Goal: Information Seeking & Learning: Find specific fact

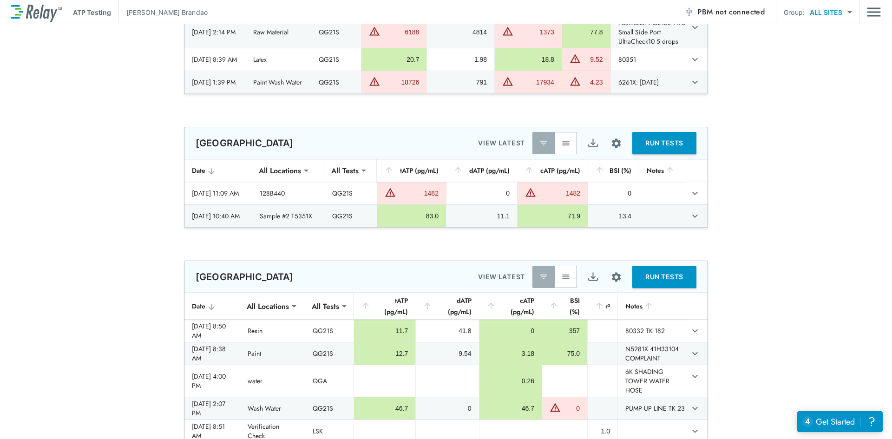
type input "**********"
type input "***"
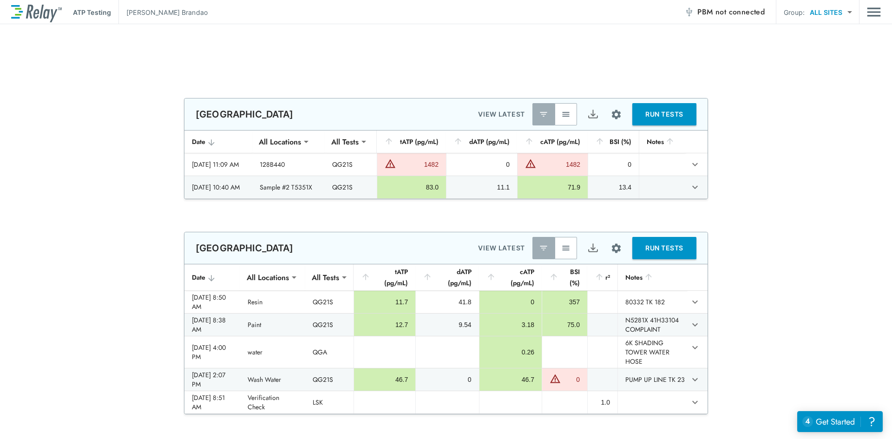
scroll to position [975, 0]
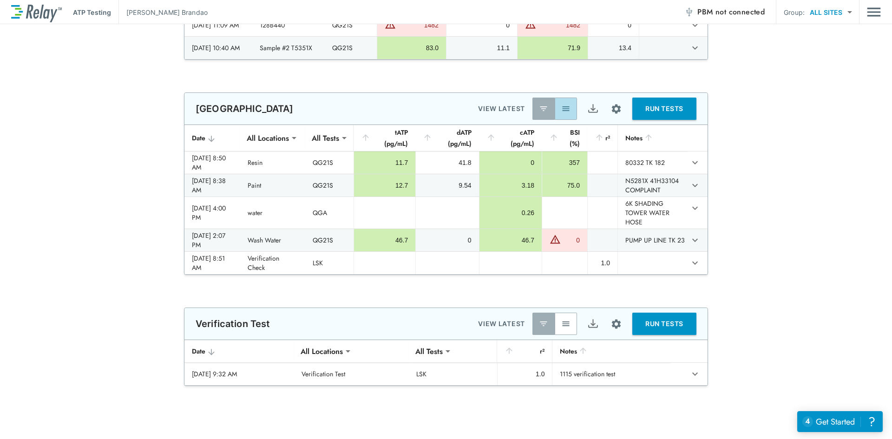
click at [565, 110] on img "button" at bounding box center [565, 108] width 9 height 9
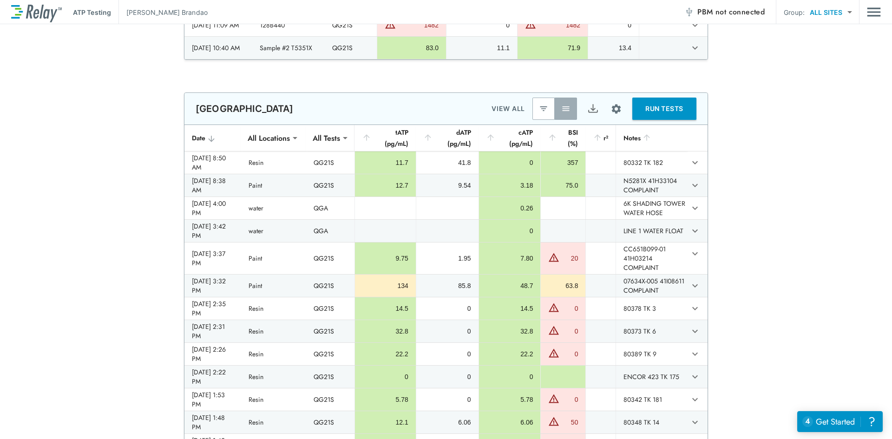
type input "**********"
type input "***"
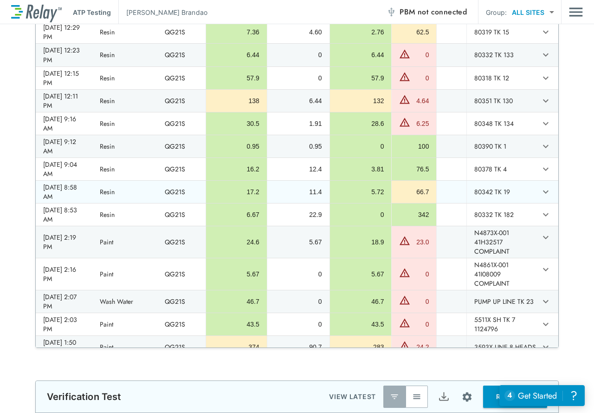
scroll to position [372, 0]
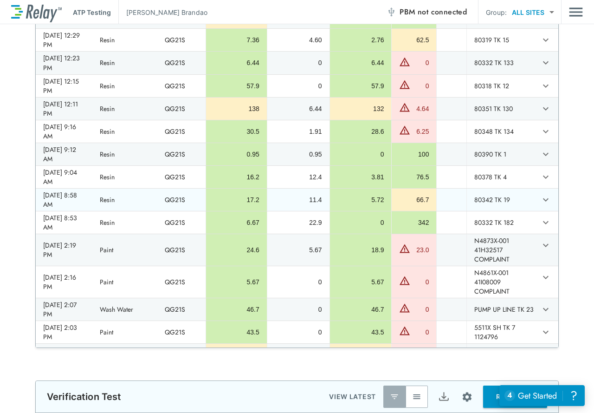
click at [225, 204] on div "17.2" at bounding box center [237, 199] width 46 height 9
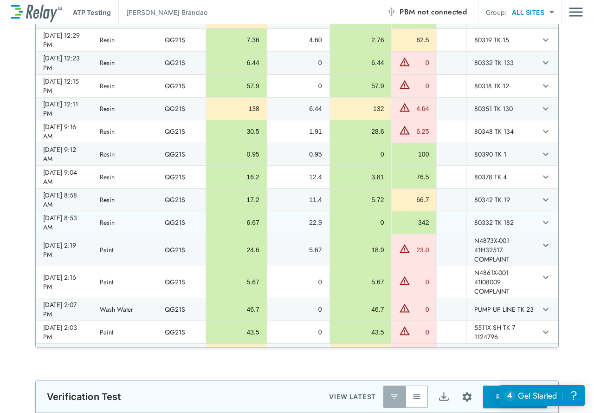
click at [117, 234] on td "Resin" at bounding box center [124, 222] width 65 height 22
drag, startPoint x: 109, startPoint y: 255, endPoint x: 253, endPoint y: 254, distance: 144.0
click at [253, 234] on tr "[DATE] 8:53 AM Resin QG21S 6.67 22.9 0 342 80332 TK 182" at bounding box center [297, 222] width 523 height 22
click at [260, 227] on div "6.67" at bounding box center [237, 222] width 46 height 9
click at [253, 227] on div "6.67" at bounding box center [237, 222] width 46 height 9
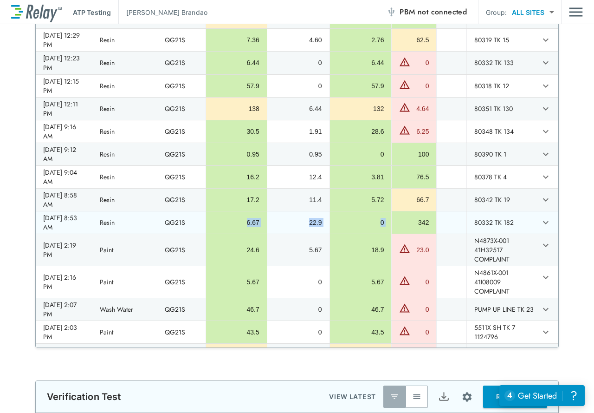
drag, startPoint x: 254, startPoint y: 250, endPoint x: 394, endPoint y: 252, distance: 139.8
click at [394, 234] on tr "[DATE] 8:53 AM Resin QG21S 6.67 22.9 0 342 80332 TK 182" at bounding box center [297, 222] width 523 height 22
copy tr "6.67 22.9 0"
click at [379, 234] on td "0" at bounding box center [361, 222] width 62 height 22
click at [416, 227] on div "342" at bounding box center [414, 222] width 30 height 9
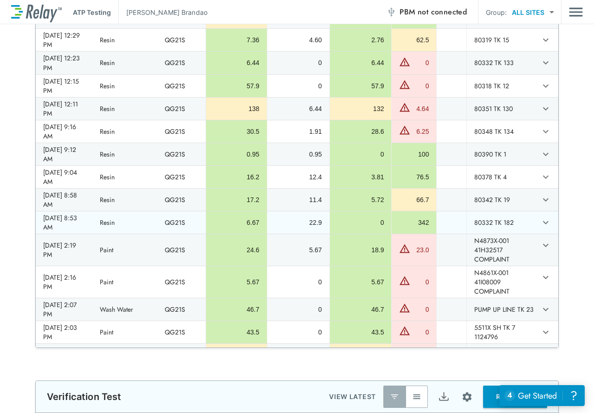
click at [385, 234] on td "0" at bounding box center [361, 222] width 62 height 22
click at [252, 227] on div "6.67" at bounding box center [237, 222] width 46 height 9
click at [278, 234] on td "22.9" at bounding box center [298, 222] width 63 height 22
drag, startPoint x: 250, startPoint y: 253, endPoint x: 384, endPoint y: 252, distance: 134.2
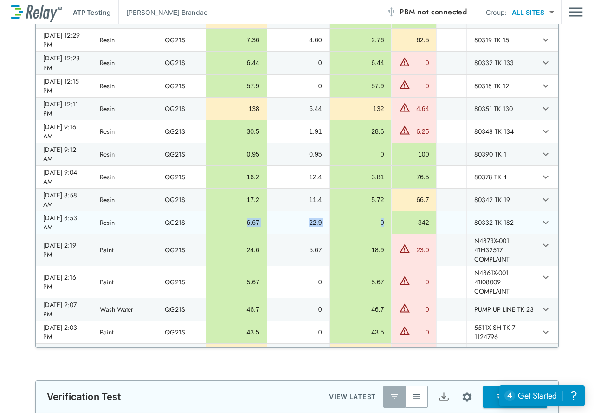
click at [384, 234] on tr "[DATE] 8:53 AM Resin QG21S 6.67 22.9 0 342 80332 TK 182" at bounding box center [297, 222] width 523 height 22
copy tr "6.67 22.9 0"
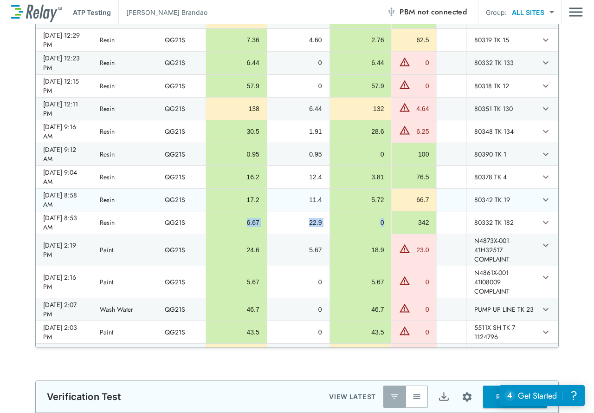
click at [278, 211] on td "11.4" at bounding box center [298, 200] width 63 height 22
drag, startPoint x: 385, startPoint y: 227, endPoint x: 240, endPoint y: 228, distance: 144.9
click at [240, 211] on tr "[DATE] 8:58 AM Resin QG21S 17.2 11.4 5.72 66.7 80342 TK 19" at bounding box center [297, 200] width 523 height 22
copy tr "17.2 11.4 5.72"
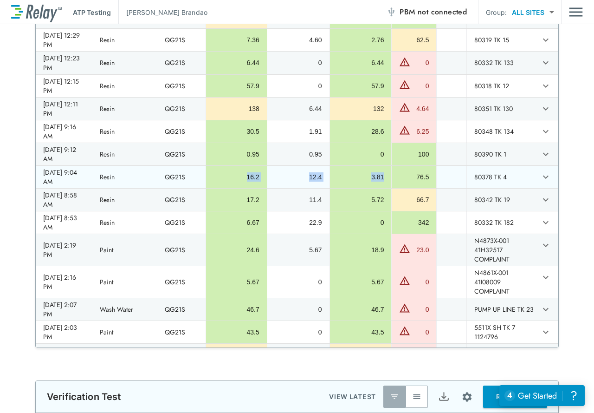
drag, startPoint x: 384, startPoint y: 203, endPoint x: 234, endPoint y: 201, distance: 149.6
click at [234, 188] on tr "[DATE] 9:04 AM Resin QG21S 16.2 12.4 3.81 76.5 80378 TK 4" at bounding box center [297, 177] width 523 height 22
copy tr "16.2 12.4 3.81"
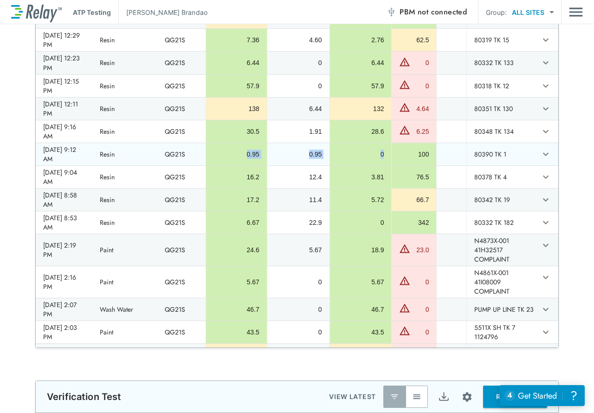
drag, startPoint x: 385, startPoint y: 182, endPoint x: 221, endPoint y: 179, distance: 163.5
click at [222, 165] on tr "[DATE] 9:12 AM Resin QG21S 0.95 0.95 0 100 80390 TK 1" at bounding box center [297, 154] width 523 height 22
copy tr "0.95 0.95 0"
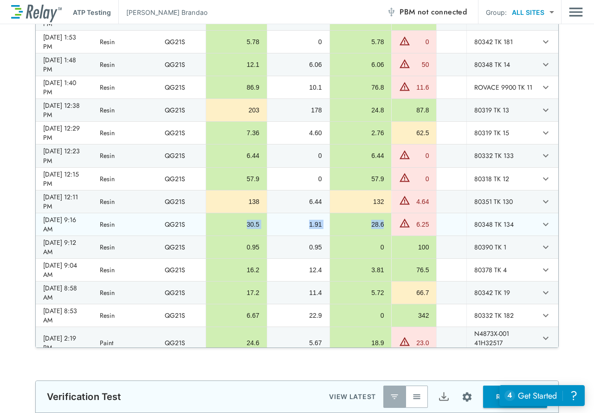
drag, startPoint x: 384, startPoint y: 254, endPoint x: 250, endPoint y: 248, distance: 133.9
click at [250, 235] on tr "[DATE] 9:16 AM Resin QG21S 30.5 1.91 28.6 6.25 80348 TK 134" at bounding box center [297, 224] width 523 height 22
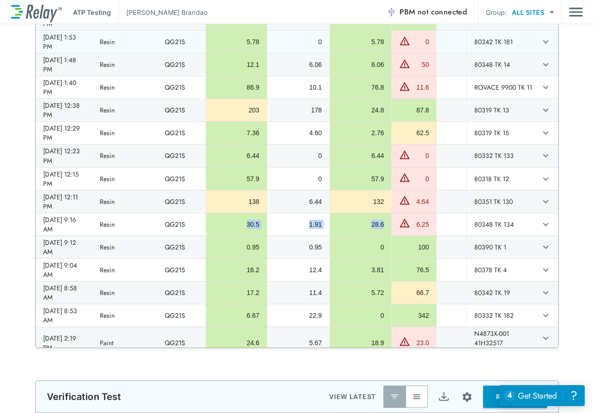
copy tr "30.5 1.91 28.6"
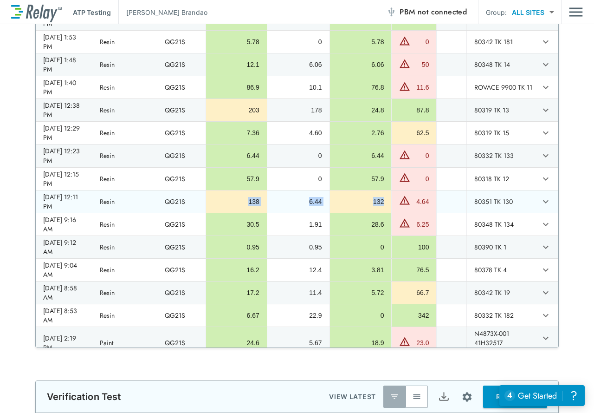
drag, startPoint x: 384, startPoint y: 228, endPoint x: 224, endPoint y: 227, distance: 159.3
click at [224, 213] on tr "[DATE] 12:11 PM Resin QG21S 138 6.44 132 4.64 80351 TK 130" at bounding box center [297, 201] width 523 height 22
copy tr "138 6.44 132"
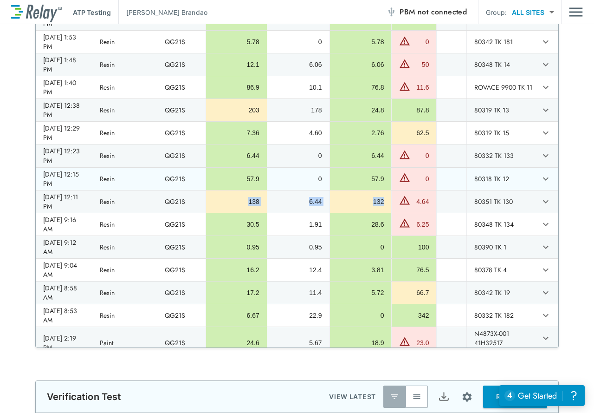
click at [386, 190] on td "57.9" at bounding box center [361, 179] width 62 height 22
drag, startPoint x: 385, startPoint y: 205, endPoint x: 251, endPoint y: 204, distance: 134.2
click at [251, 190] on tr "[DATE] 12:15 PM Resin QG21S 57.9 0 57.9 0 80318 TK 12" at bounding box center [297, 179] width 523 height 22
copy tr "57.9 0 57.9"
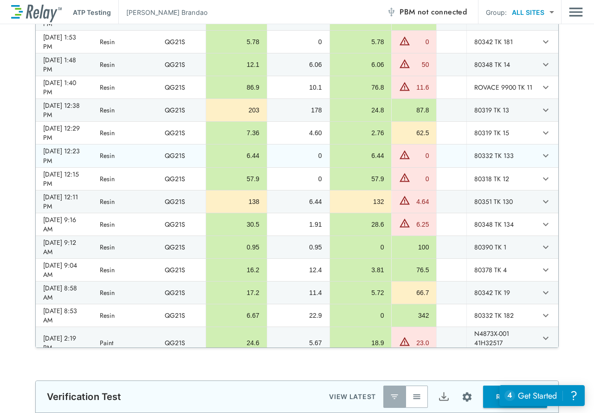
click at [385, 167] on td "6.44" at bounding box center [361, 155] width 62 height 22
drag, startPoint x: 384, startPoint y: 182, endPoint x: 227, endPoint y: 183, distance: 157.0
click at [227, 167] on tr "[DATE] 12:23 PM Resin QG21S 6.44 0 6.44 0 80332 TK 133" at bounding box center [297, 155] width 523 height 22
copy tr "6.44 0 6.44"
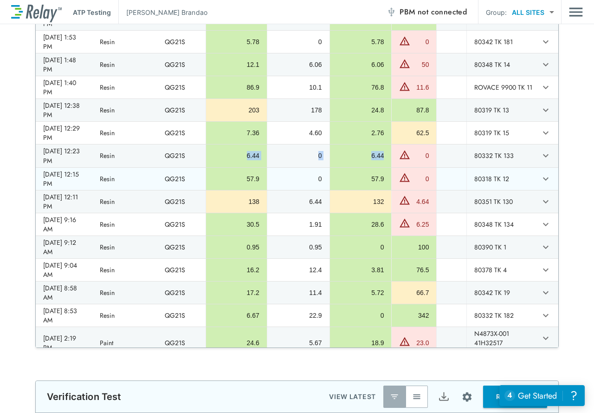
click at [382, 183] on div "57.9" at bounding box center [361, 178] width 47 height 9
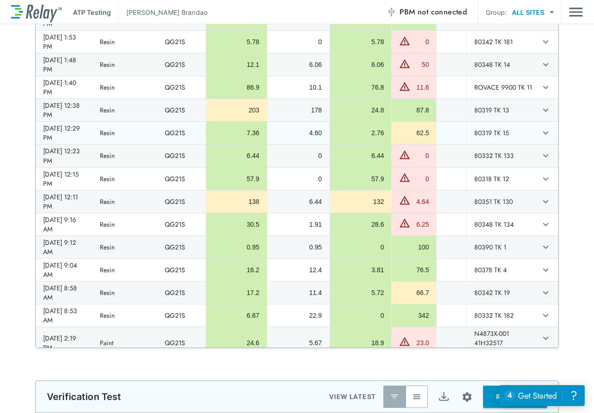
drag, startPoint x: 385, startPoint y: 167, endPoint x: 385, endPoint y: 161, distance: 6.5
click at [385, 144] on td "2.76" at bounding box center [361, 133] width 62 height 22
drag, startPoint x: 385, startPoint y: 159, endPoint x: 231, endPoint y: 156, distance: 153.8
click at [231, 144] on tr "[DATE] 12:29 PM Resin QG21S 7.36 4.60 2.76 62.5 80319 TK 15" at bounding box center [297, 133] width 523 height 22
copy tr "7.36 4.60 2.76"
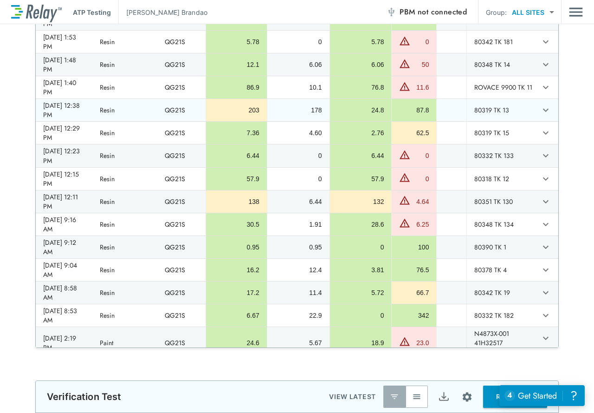
click at [387, 121] on td "24.8" at bounding box center [361, 110] width 62 height 22
drag, startPoint x: 385, startPoint y: 136, endPoint x: 250, endPoint y: 139, distance: 134.7
click at [250, 121] on tr "[DATE] 12:38 PM Resin QG21S 203 178 24.8 87.8 80319 TK 13" at bounding box center [297, 110] width 523 height 22
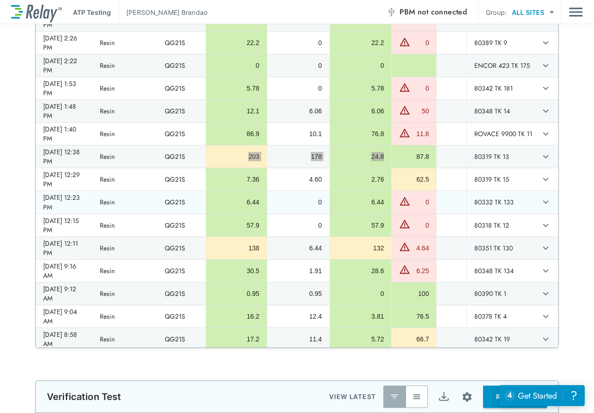
scroll to position [186, 0]
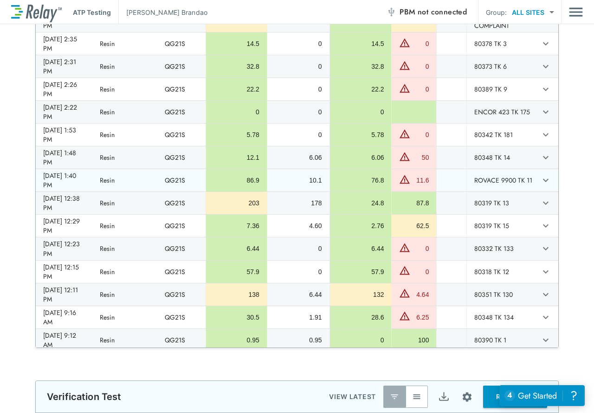
click at [385, 191] on td "76.8" at bounding box center [361, 180] width 62 height 22
drag, startPoint x: 384, startPoint y: 208, endPoint x: 252, endPoint y: 204, distance: 132.4
click at [252, 191] on tr "[DATE] 1:40 PM Resin QG21S 86.9 10.1 76.8 11.6 ROVACE 9900 TK 11" at bounding box center [297, 180] width 523 height 22
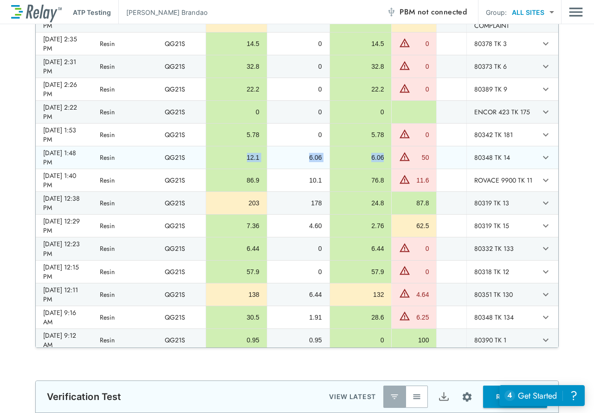
drag, startPoint x: 384, startPoint y: 184, endPoint x: 222, endPoint y: 185, distance: 162.1
click at [222, 169] on tr "[DATE] 1:48 PM Resin QG21S 12.1 6.06 6.06 50 80348 TK 14" at bounding box center [297, 157] width 523 height 22
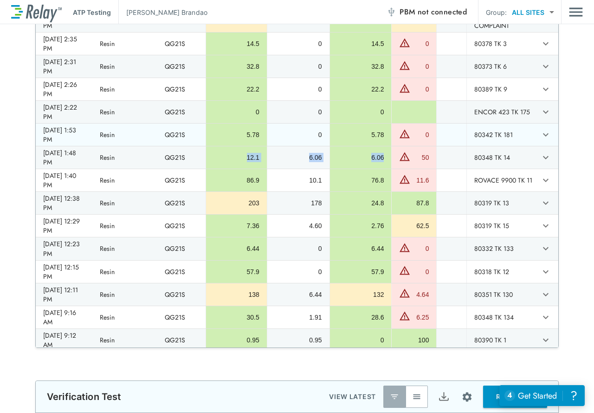
click at [388, 146] on td "5.78" at bounding box center [361, 135] width 62 height 22
drag, startPoint x: 387, startPoint y: 161, endPoint x: 238, endPoint y: 163, distance: 149.6
click at [238, 146] on tr "[DATE] 1:53 PM Resin QG21S 5.78 0 5.78 0 80342 TK 181" at bounding box center [297, 135] width 523 height 22
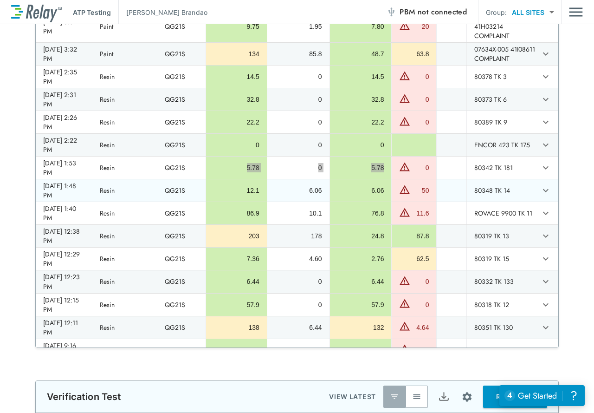
scroll to position [139, 0]
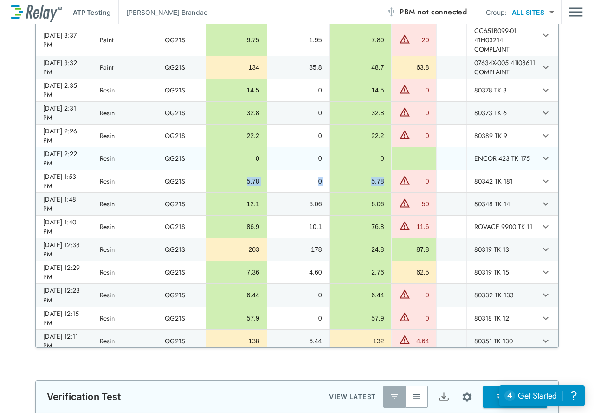
click at [388, 170] on td "0" at bounding box center [361, 158] width 62 height 22
drag, startPoint x: 388, startPoint y: 184, endPoint x: 247, endPoint y: 186, distance: 141.7
click at [247, 170] on tr "[DATE] 2:22 PM Resin QG21S 0 0 0 ENCOR 423 TK 175" at bounding box center [297, 158] width 523 height 22
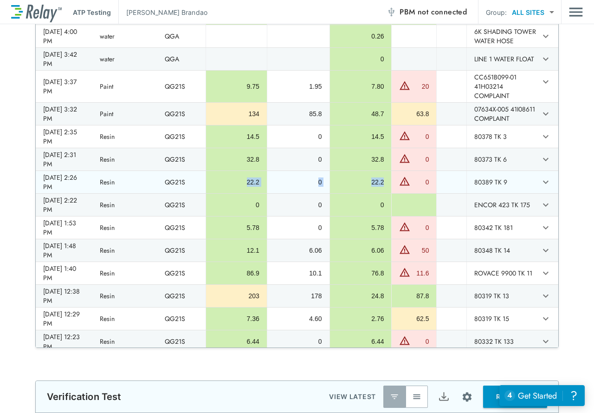
drag, startPoint x: 385, startPoint y: 209, endPoint x: 246, endPoint y: 209, distance: 138.4
click at [246, 193] on tr "[DATE] 2:26 PM Resin QG21S 22.2 0 22.2 0 80389 TK 9" at bounding box center [297, 182] width 523 height 22
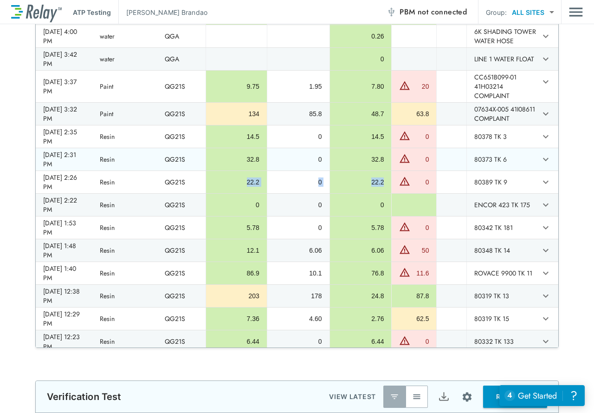
click at [383, 164] on div "32.8" at bounding box center [361, 159] width 47 height 9
drag, startPoint x: 385, startPoint y: 187, endPoint x: 239, endPoint y: 184, distance: 145.4
click at [239, 170] on tr "[DATE] 2:31 PM Resin QG21S 32.8 0 32.8 0 80373 TK 6" at bounding box center [297, 159] width 523 height 22
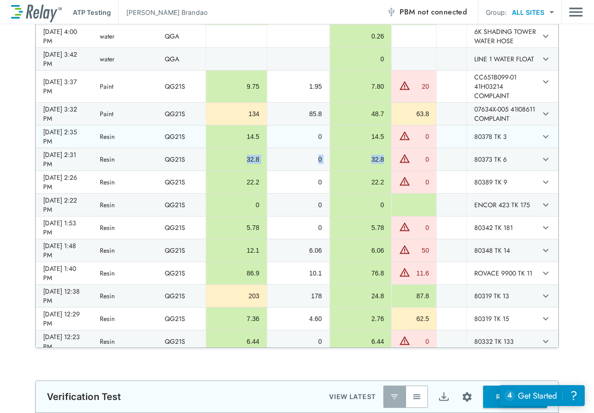
click at [392, 148] on td "14.5" at bounding box center [361, 136] width 62 height 22
click at [386, 148] on td "14.5" at bounding box center [361, 136] width 62 height 22
drag, startPoint x: 384, startPoint y: 163, endPoint x: 234, endPoint y: 164, distance: 150.0
click at [234, 148] on tr "[DATE] 2:35 PM Resin QG21S 14.5 0 14.5 0 80378 TK 3" at bounding box center [297, 136] width 523 height 22
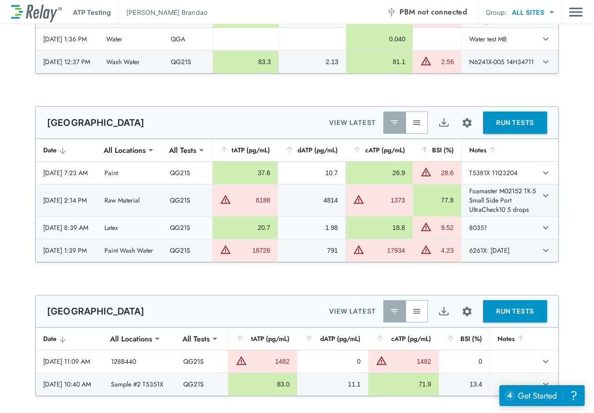
scroll to position [743, 0]
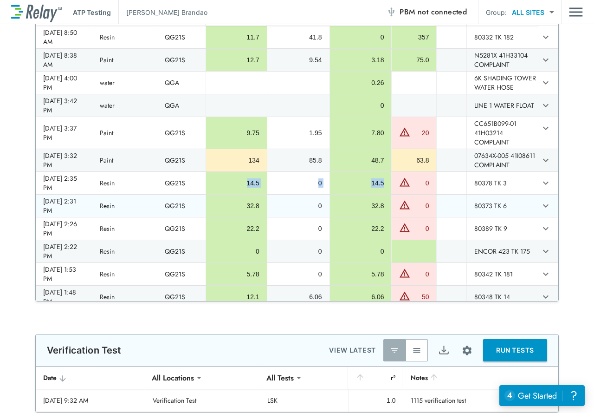
type input "**********"
type input "***"
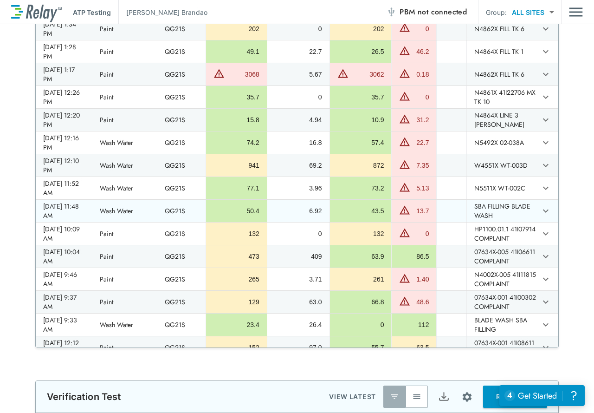
click at [122, 222] on td "Wash Water" at bounding box center [124, 211] width 65 height 22
click at [260, 215] on div "50.4" at bounding box center [237, 210] width 46 height 9
drag, startPoint x: 254, startPoint y: 237, endPoint x: 387, endPoint y: 240, distance: 133.8
click at [387, 222] on tr "[DATE] 11:48 AM Wash Water QG21S 50.4 6.92 43.5 13.7 SBA FILLING BLADE WASH" at bounding box center [297, 211] width 523 height 22
click at [387, 222] on td "43.5" at bounding box center [361, 211] width 62 height 22
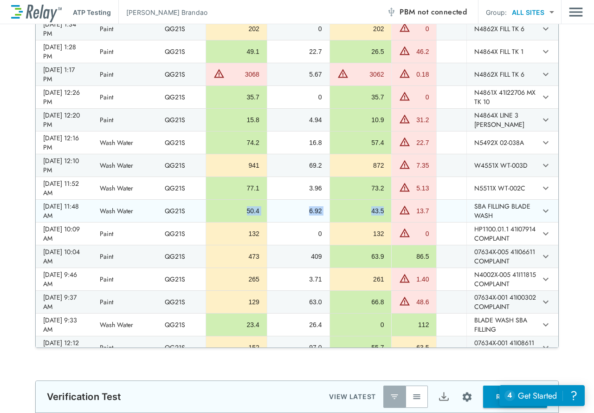
drag, startPoint x: 386, startPoint y: 238, endPoint x: 251, endPoint y: 235, distance: 135.2
click at [251, 222] on tr "[DATE] 11:48 AM Wash Water QG21S 50.4 6.92 43.5 13.7 SBA FILLING BLADE WASH" at bounding box center [297, 211] width 523 height 22
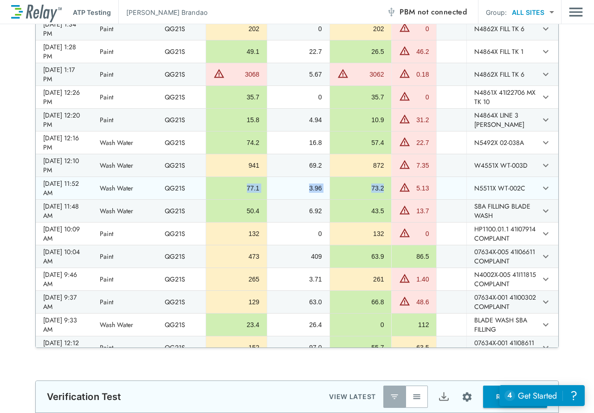
drag, startPoint x: 384, startPoint y: 214, endPoint x: 253, endPoint y: 216, distance: 131.0
click at [253, 199] on tr "[DATE] 11:52 AM Wash Water QG21S 77.1 3.96 73.2 5.13 N5511X WT-002C" at bounding box center [297, 188] width 523 height 22
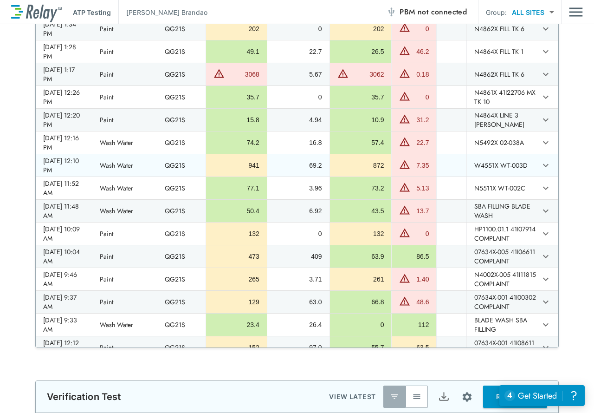
click at [387, 176] on td "872" at bounding box center [361, 165] width 62 height 22
drag, startPoint x: 383, startPoint y: 193, endPoint x: 251, endPoint y: 193, distance: 132.4
click at [251, 176] on tr "[DATE] 12:10 PM Wash Water QG21S 941 69.2 872 7.35 W4551X WT-003D" at bounding box center [297, 165] width 523 height 22
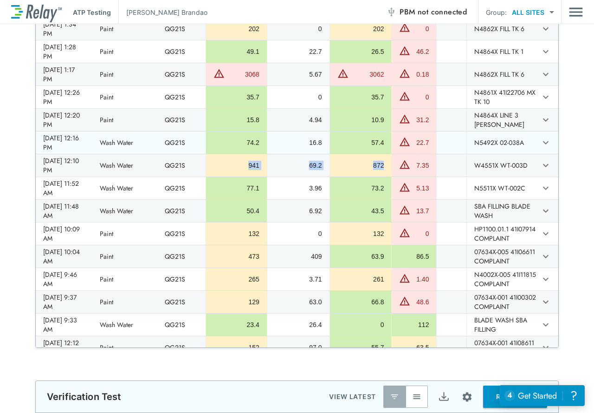
click at [388, 154] on td "57.4" at bounding box center [361, 142] width 62 height 22
drag, startPoint x: 384, startPoint y: 170, endPoint x: 216, endPoint y: 169, distance: 167.7
click at [216, 154] on tr "[DATE] 12:16 PM Wash Water QG21S 74.2 16.8 57.4 22.7 N5492X 02-038A" at bounding box center [297, 142] width 523 height 22
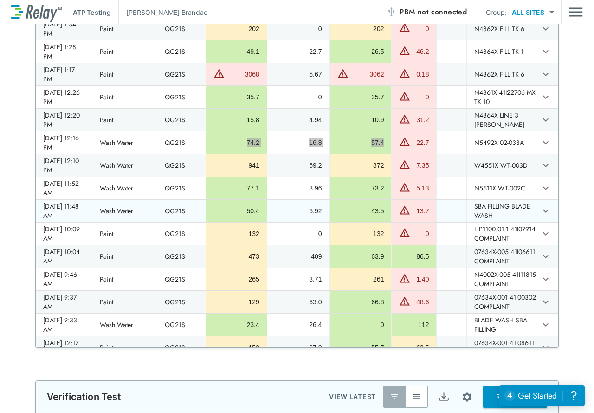
scroll to position [697, 0]
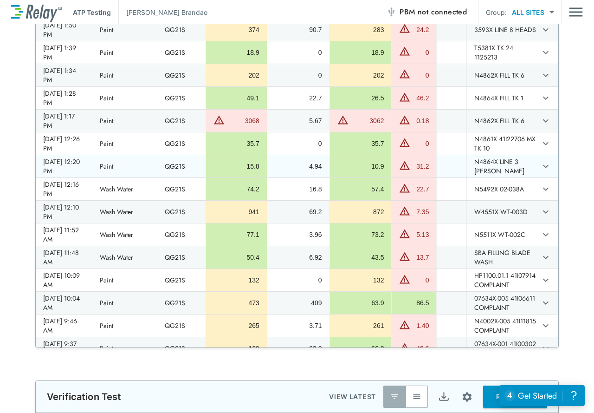
click at [246, 171] on div "15.8" at bounding box center [237, 166] width 46 height 9
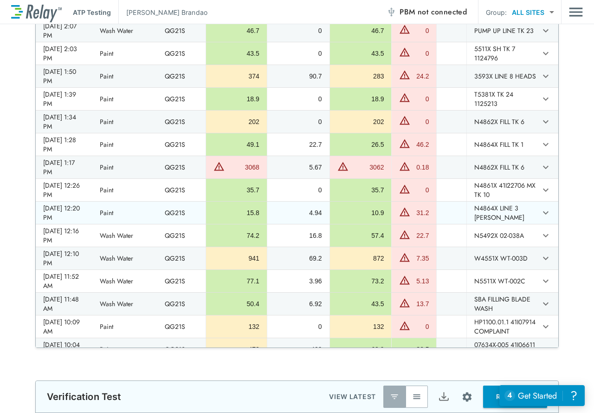
click at [242, 217] on div "15.8" at bounding box center [237, 212] width 46 height 9
click at [85, 222] on div "[DATE] 12:20 PM" at bounding box center [64, 212] width 42 height 19
click at [479, 224] on td "N4864X LINE 3 [PERSON_NAME]" at bounding box center [503, 213] width 72 height 22
drag, startPoint x: 473, startPoint y: 235, endPoint x: 513, endPoint y: 245, distance: 41.1
click at [513, 224] on td "N4864X LINE 3 [PERSON_NAME]" at bounding box center [503, 213] width 72 height 22
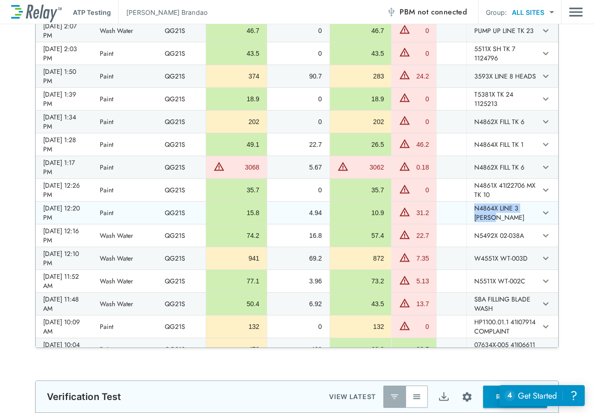
click at [392, 224] on td "31.2" at bounding box center [414, 213] width 45 height 22
drag, startPoint x: 384, startPoint y: 241, endPoint x: 246, endPoint y: 237, distance: 137.5
click at [246, 224] on tr "[DATE] 12:20 PM Paint QG21S 15.8 4.94 10.9 31.2 N4864X LINE 3 [PERSON_NAME]" at bounding box center [297, 213] width 523 height 22
click at [372, 217] on div "10.9" at bounding box center [361, 212] width 47 height 9
click at [387, 224] on td "10.9" at bounding box center [361, 213] width 62 height 22
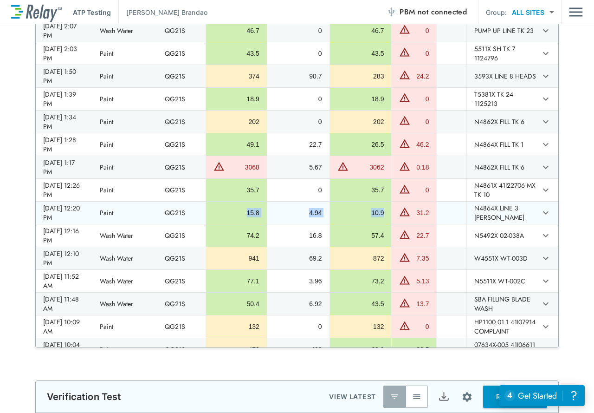
drag, startPoint x: 384, startPoint y: 240, endPoint x: 245, endPoint y: 239, distance: 138.4
click at [245, 224] on tr "[DATE] 12:20 PM Paint QG21S 15.8 4.94 10.9 31.2 N4864X LINE 3 [PERSON_NAME]" at bounding box center [297, 213] width 523 height 22
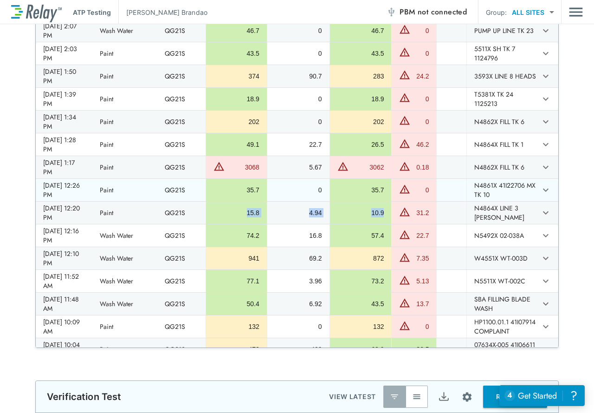
click at [504, 201] on td "N4861X 41I22706 MX TK 10" at bounding box center [503, 190] width 72 height 22
drag, startPoint x: 505, startPoint y: 221, endPoint x: 470, endPoint y: 217, distance: 34.6
click at [470, 201] on td "N4861X 41I22706 MX TK 10" at bounding box center [503, 190] width 72 height 22
click at [378, 195] on div "35.7" at bounding box center [361, 189] width 47 height 9
drag, startPoint x: 385, startPoint y: 217, endPoint x: 245, endPoint y: 218, distance: 140.3
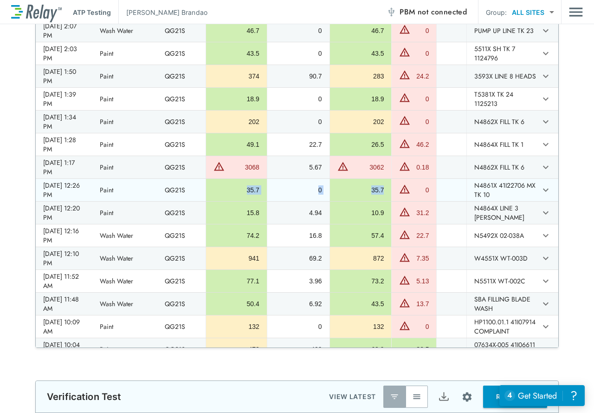
click at [245, 201] on tr "[DATE] 12:26 PM Paint QG21S 35.7 0 35.7 0 N4861X 41I22706 MX TK 10" at bounding box center [297, 190] width 523 height 22
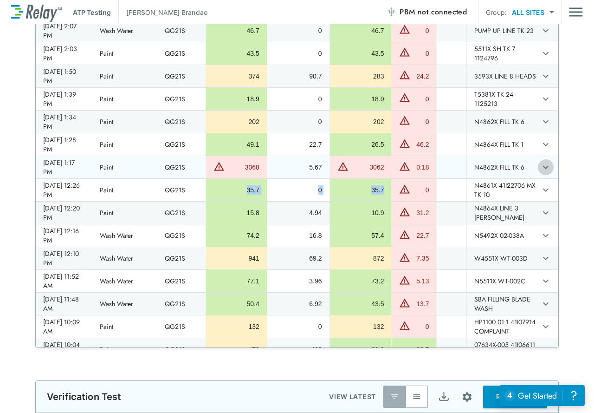
click at [541, 173] on icon "expand row" at bounding box center [546, 167] width 11 height 11
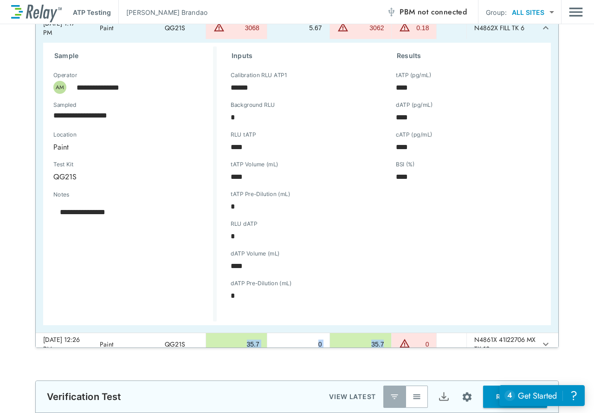
scroll to position [743, 0]
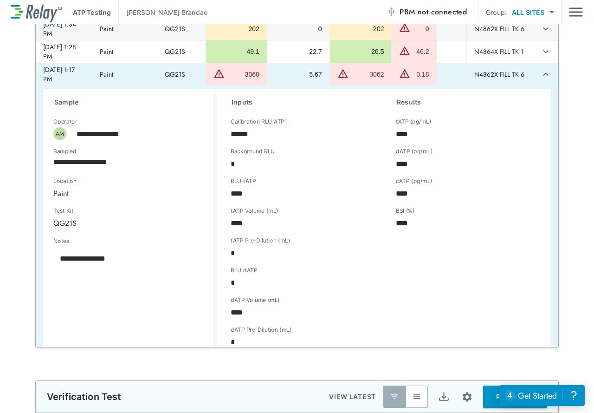
type textarea "*"
click at [541, 80] on icon "expand row" at bounding box center [546, 74] width 11 height 11
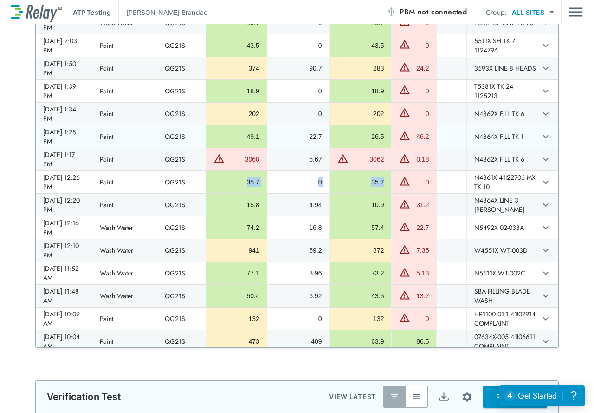
scroll to position [650, 0]
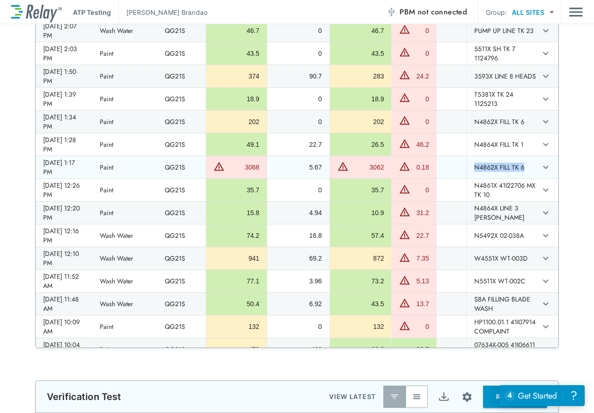
drag, startPoint x: 523, startPoint y: 197, endPoint x: 467, endPoint y: 196, distance: 56.2
click at [467, 178] on td "N4862X FILL TK 6" at bounding box center [503, 167] width 72 height 22
drag, startPoint x: 383, startPoint y: 196, endPoint x: 239, endPoint y: 189, distance: 144.1
click at [239, 178] on tr "[DATE] 1:17 PM Paint QG21S 3068 5.67 3062 0.18 N4862X FILL TK 6" at bounding box center [297, 167] width 523 height 22
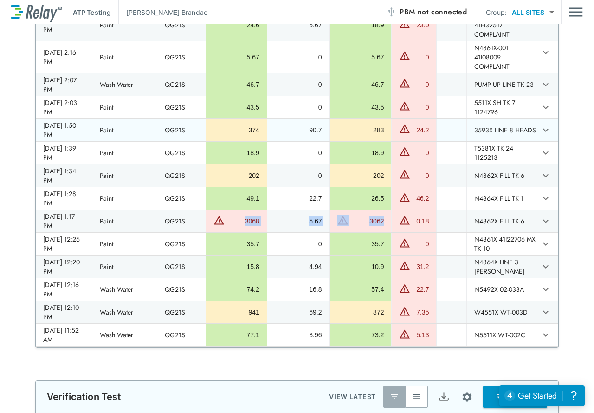
scroll to position [604, 0]
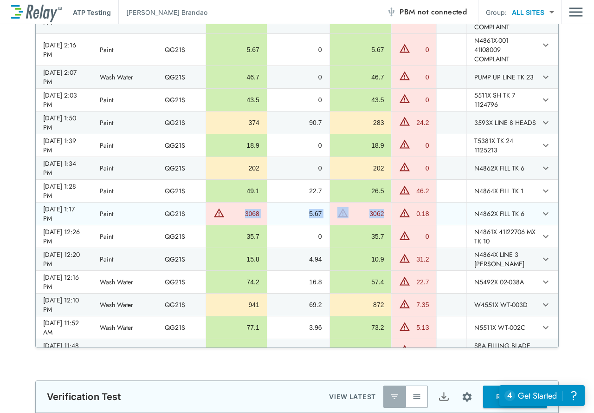
click at [307, 218] on div "5.67" at bounding box center [298, 213] width 47 height 9
click at [349, 218] on img "sticky table" at bounding box center [343, 212] width 11 height 11
drag, startPoint x: 383, startPoint y: 241, endPoint x: 249, endPoint y: 240, distance: 133.8
click at [249, 225] on tr "[DATE] 1:17 PM Paint QG21S 3068 5.67 3062 0.18 N4862X FILL TK 6" at bounding box center [297, 213] width 523 height 22
click at [543, 170] on icon "expand row" at bounding box center [546, 168] width 6 height 3
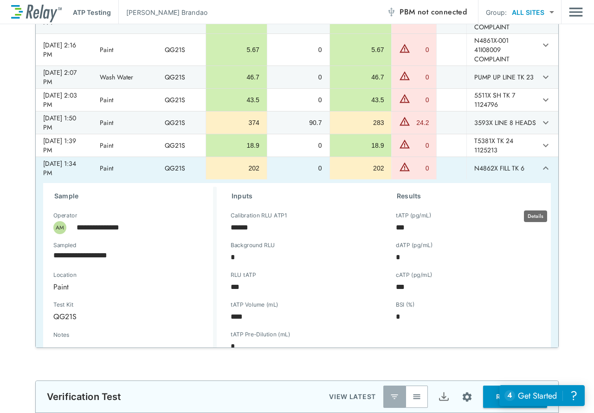
type textarea "*"
click at [541, 174] on icon "expand row" at bounding box center [546, 168] width 11 height 11
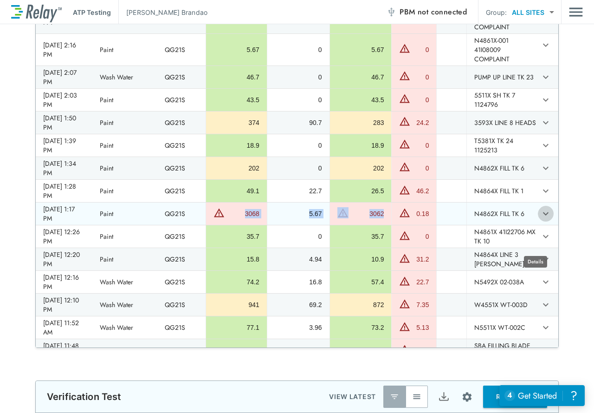
click at [543, 215] on icon "expand row" at bounding box center [546, 213] width 6 height 3
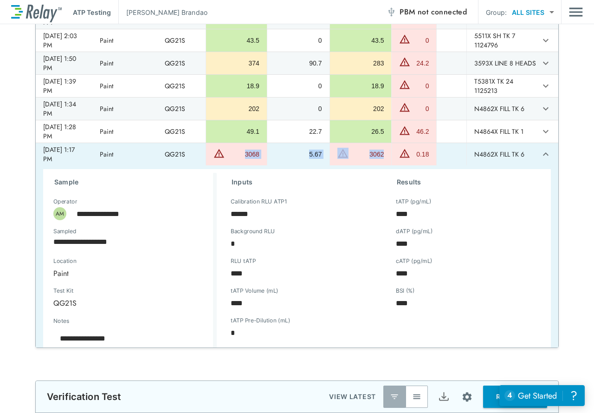
scroll to position [650, 0]
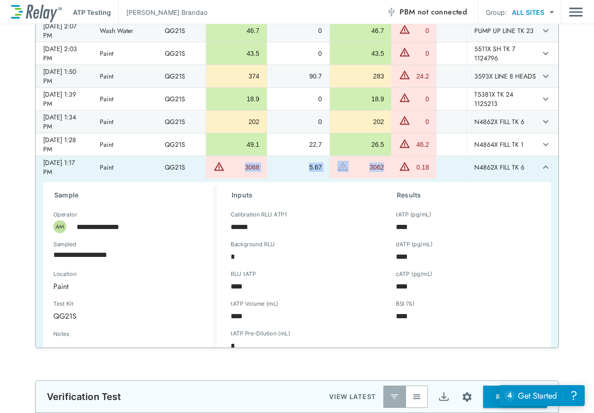
type textarea "*"
click at [541, 173] on icon "expand row" at bounding box center [546, 167] width 11 height 11
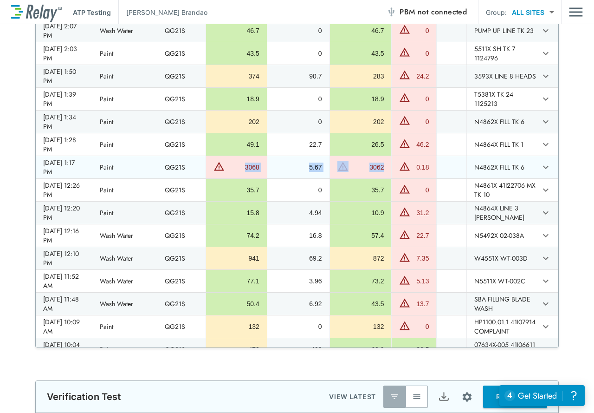
scroll to position [604, 0]
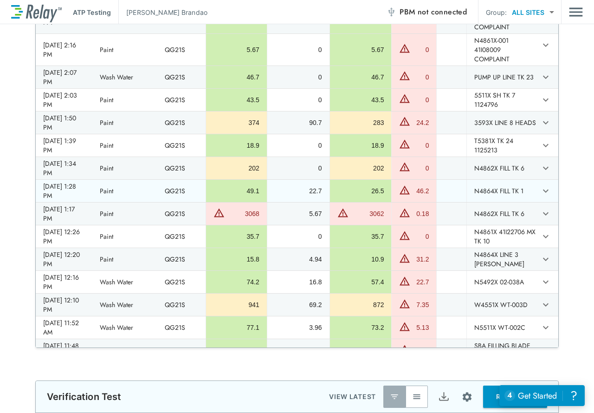
click at [379, 196] on div "26.5" at bounding box center [361, 190] width 47 height 9
click at [497, 202] on td "N4864X FILL TK 1" at bounding box center [503, 191] width 72 height 22
drag, startPoint x: 522, startPoint y: 218, endPoint x: 468, endPoint y: 218, distance: 54.3
click at [468, 202] on td "N4864X FILL TK 1" at bounding box center [503, 191] width 72 height 22
click at [379, 196] on div "26.5" at bounding box center [361, 190] width 47 height 9
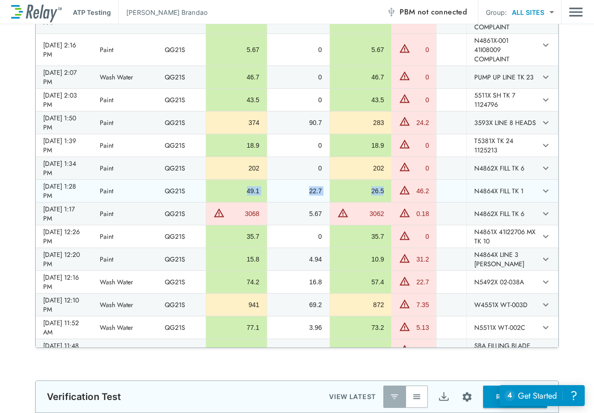
drag, startPoint x: 385, startPoint y: 219, endPoint x: 224, endPoint y: 220, distance: 160.2
click at [224, 202] on tr "[DATE] 1:28 PM Paint QG21S 49.1 22.7 26.5 46.2 N4864X FILL TK 1" at bounding box center [297, 191] width 523 height 22
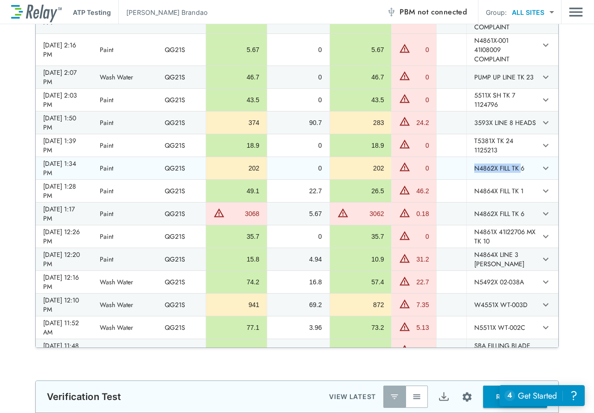
drag, startPoint x: 521, startPoint y: 198, endPoint x: 471, endPoint y: 194, distance: 49.8
click at [471, 179] on td "N4862X FILL TK 6" at bounding box center [503, 168] width 72 height 22
click at [538, 179] on td "sticky table" at bounding box center [548, 168] width 20 height 22
drag, startPoint x: 523, startPoint y: 196, endPoint x: 457, endPoint y: 196, distance: 65.9
click at [457, 179] on tr "[DATE] 1:34 PM Paint QG21S 202 0 202 0 N4862X FILL TK 6" at bounding box center [297, 168] width 523 height 22
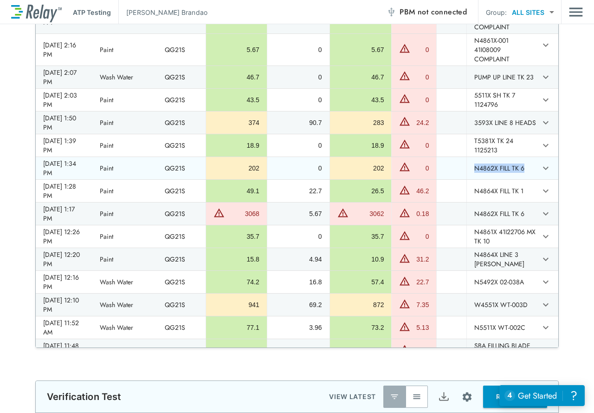
click at [388, 179] on td "202" at bounding box center [361, 168] width 62 height 22
click at [508, 179] on td "N4862X FILL TK 6" at bounding box center [503, 168] width 72 height 22
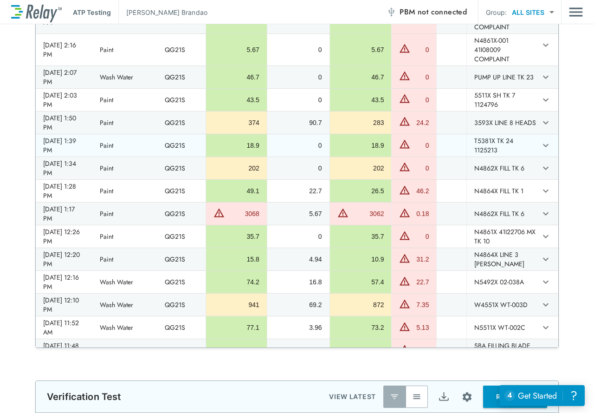
click at [508, 157] on td "T5381X TK 24 1125213" at bounding box center [503, 145] width 72 height 22
click at [503, 157] on td "T5381X TK 24 1125213" at bounding box center [503, 145] width 72 height 22
drag, startPoint x: 503, startPoint y: 176, endPoint x: 471, endPoint y: 170, distance: 32.2
click at [471, 157] on td "T5381X TK 24 1125213" at bounding box center [503, 145] width 72 height 22
click at [366, 150] on div "18.9" at bounding box center [361, 145] width 47 height 9
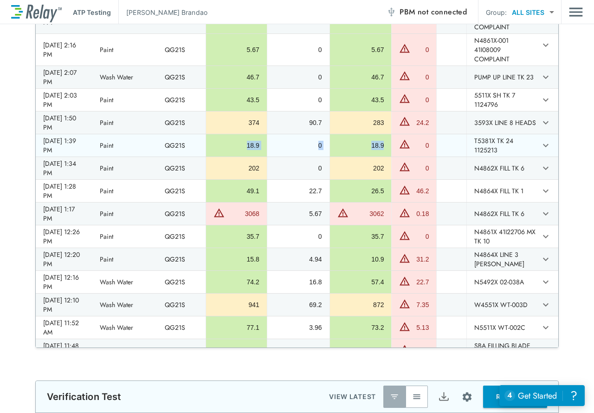
drag, startPoint x: 384, startPoint y: 174, endPoint x: 237, endPoint y: 174, distance: 147.2
click at [237, 157] on tr "[DATE] 1:39 PM Paint QG21S 18.9 0 18.9 0 T5381X TK 24 1125213" at bounding box center [297, 145] width 523 height 22
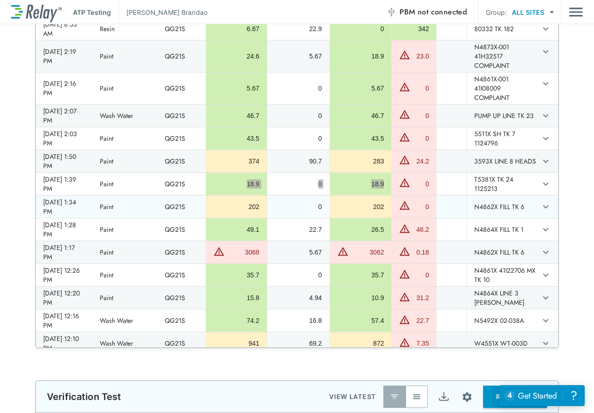
scroll to position [557, 0]
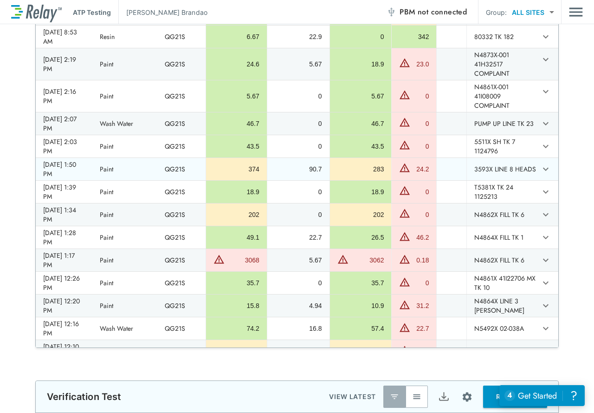
click at [385, 180] on td "283" at bounding box center [361, 169] width 62 height 22
click at [481, 180] on td "3593X LINE 8 HEADS" at bounding box center [503, 169] width 72 height 22
drag, startPoint x: 494, startPoint y: 202, endPoint x: 468, endPoint y: 192, distance: 27.6
click at [468, 180] on td "3593X LINE 8 HEADS" at bounding box center [503, 169] width 72 height 22
click at [382, 174] on div "283" at bounding box center [361, 168] width 47 height 9
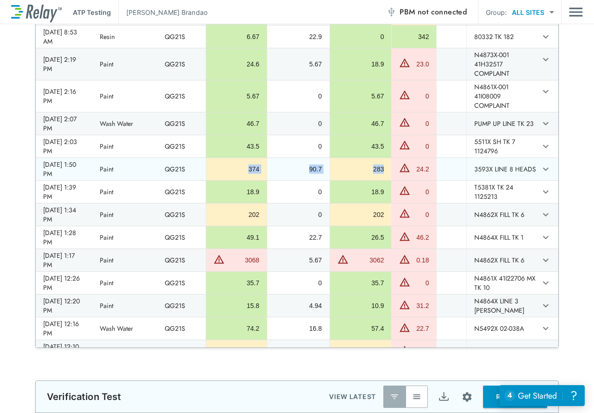
drag, startPoint x: 385, startPoint y: 197, endPoint x: 250, endPoint y: 198, distance: 134.2
click at [250, 180] on tr "[DATE] 1:50 PM Paint QG21S 374 90.7 283 24.2 3593X LINE 8 HEADS" at bounding box center [297, 169] width 523 height 22
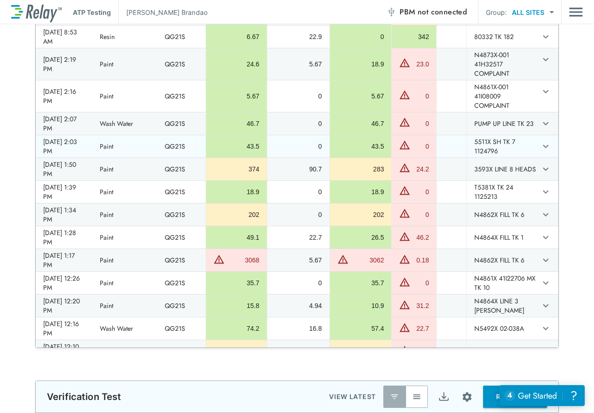
click at [502, 157] on td "5511X SH TK 7 1124796" at bounding box center [503, 146] width 72 height 22
click at [503, 157] on td "5511X SH TK 7 1124796" at bounding box center [503, 146] width 72 height 22
drag, startPoint x: 498, startPoint y: 181, endPoint x: 468, endPoint y: 171, distance: 31.9
click at [468, 157] on td "5511X SH TK 7 1124796" at bounding box center [503, 146] width 72 height 22
click at [385, 157] on td "43.5" at bounding box center [361, 146] width 62 height 22
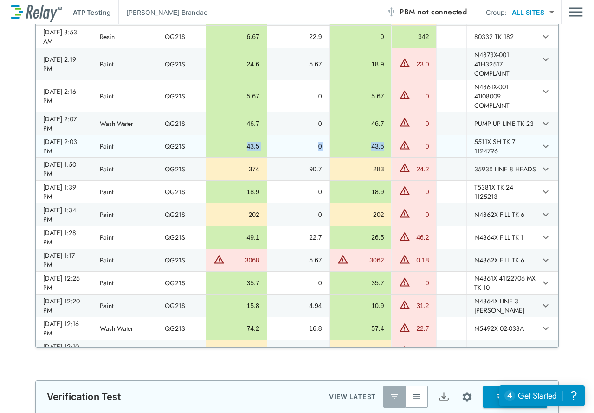
drag, startPoint x: 384, startPoint y: 173, endPoint x: 222, endPoint y: 170, distance: 162.6
click at [222, 157] on tr "[DATE] 2:03 PM Paint QG21S 43.5 0 43.5 0 5511X SH TK 7 1124796" at bounding box center [297, 146] width 523 height 22
click at [498, 135] on td "PUMP UP LINE TK 23" at bounding box center [503, 123] width 72 height 22
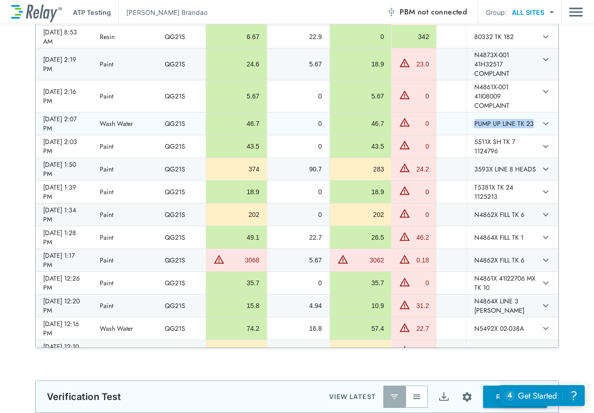
drag, startPoint x: 486, startPoint y: 157, endPoint x: 466, endPoint y: 146, distance: 22.6
click at [467, 135] on td "PUMP UP LINE TK 23" at bounding box center [503, 123] width 72 height 22
click at [380, 128] on div "46.7" at bounding box center [361, 123] width 47 height 9
drag, startPoint x: 383, startPoint y: 153, endPoint x: 232, endPoint y: 149, distance: 151.4
click at [232, 135] on tr "[DATE] 2:07 PM Wash Water QG21S 46.7 0 46.7 0 PUMP UP LINE TK 23" at bounding box center [297, 123] width 523 height 22
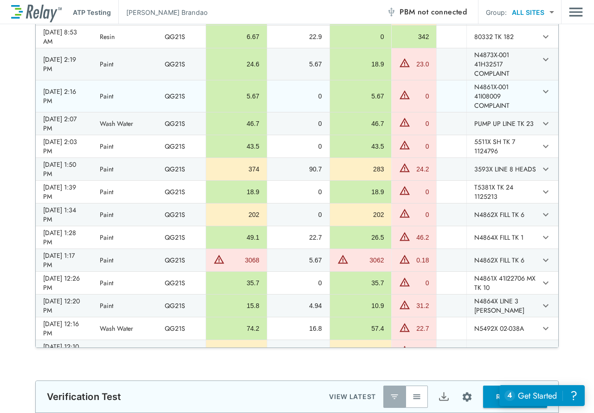
click at [385, 112] on td "5.67" at bounding box center [361, 96] width 62 height 32
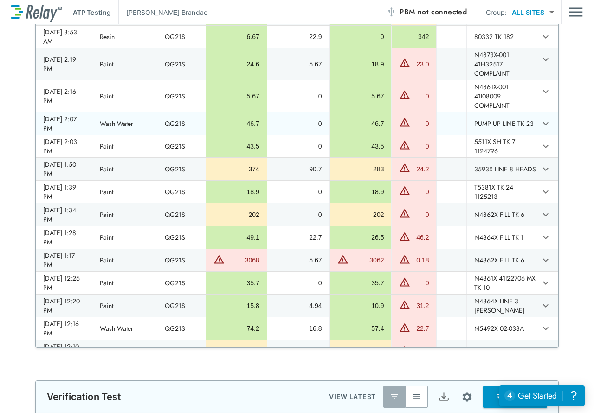
scroll to position [511, 0]
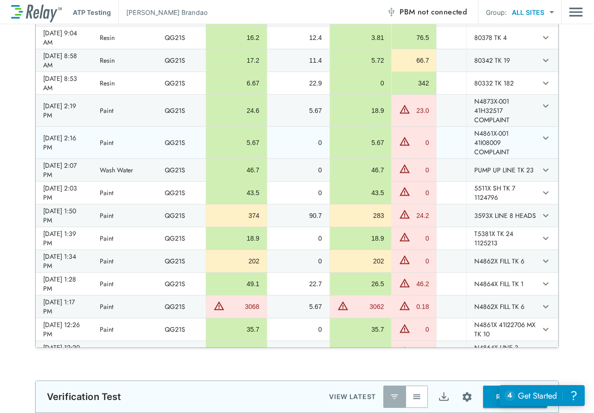
click at [521, 158] on td "N4861X-001 41I08009 COMPLAINT" at bounding box center [503, 143] width 72 height 32
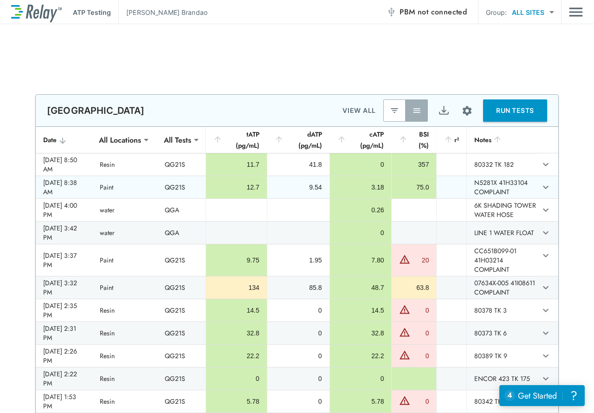
scroll to position [1034, 0]
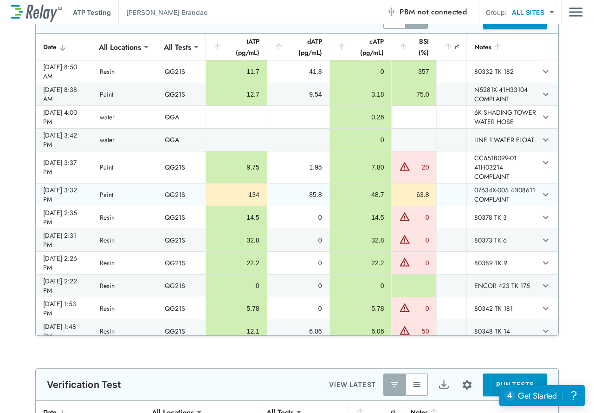
type input "**********"
type input "***"
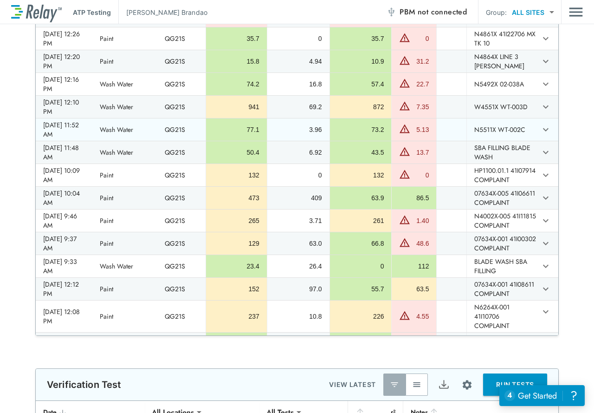
scroll to position [882, 0]
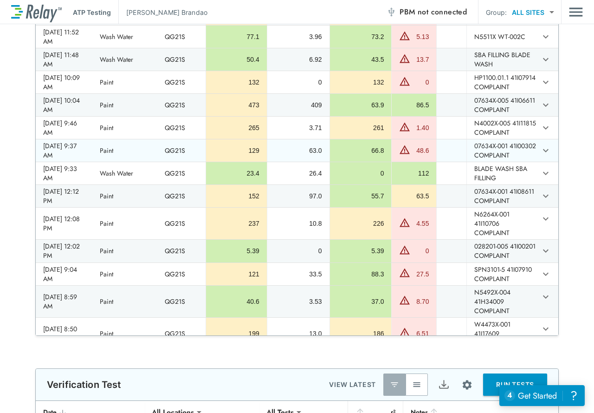
click at [497, 162] on td "07634X-001 41I00302 COMPLAINT" at bounding box center [503, 150] width 72 height 22
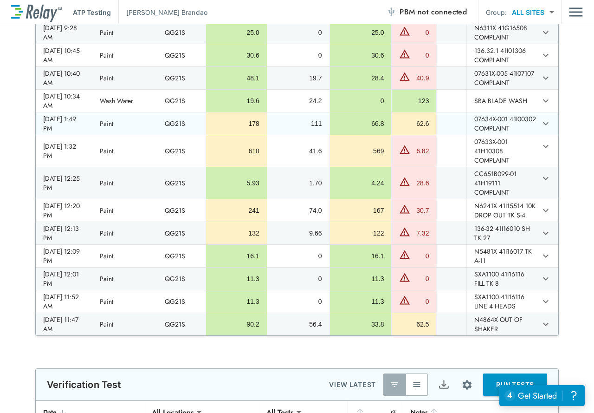
scroll to position [1904, 0]
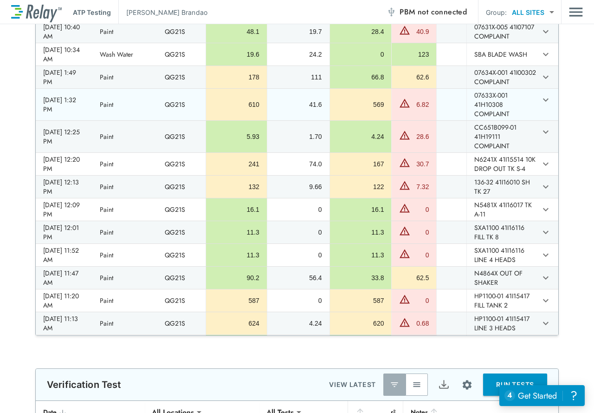
click at [505, 120] on td "07633X-001 41H10308 COMPLAINT" at bounding box center [503, 105] width 72 height 32
drag, startPoint x: 474, startPoint y: 209, endPoint x: 510, endPoint y: 228, distance: 41.6
click at [510, 120] on td "07633X-001 41H10308 COMPLAINT" at bounding box center [503, 105] width 72 height 32
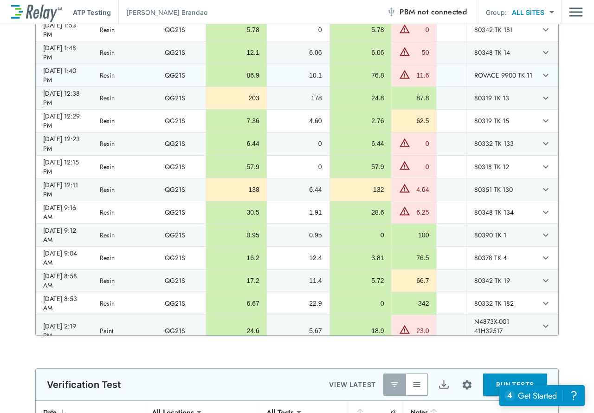
scroll to position [0, 0]
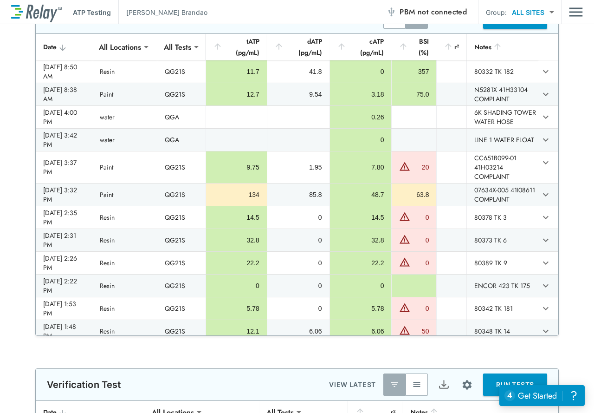
click at [577, 101] on div "**********" at bounding box center [297, 168] width 594 height 334
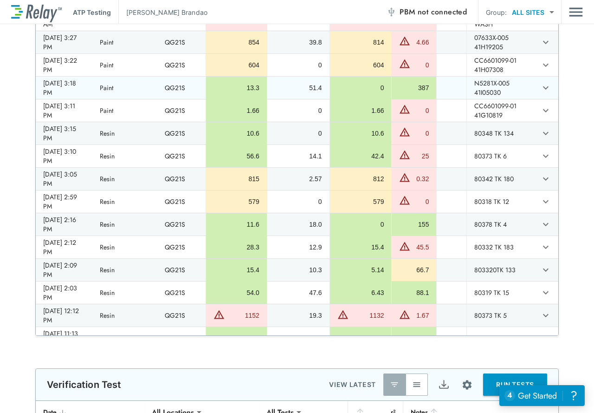
scroll to position [1347, 0]
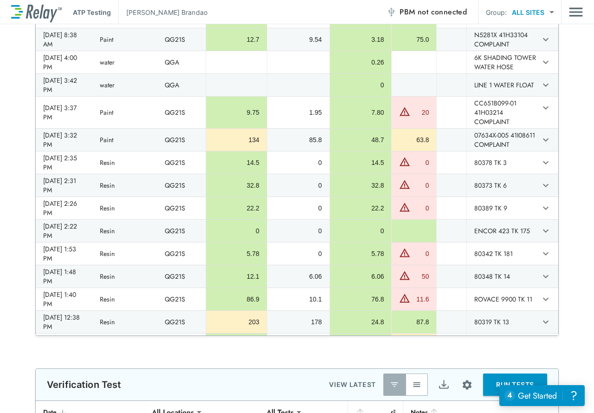
scroll to position [0, 0]
